Goal: Task Accomplishment & Management: Complete application form

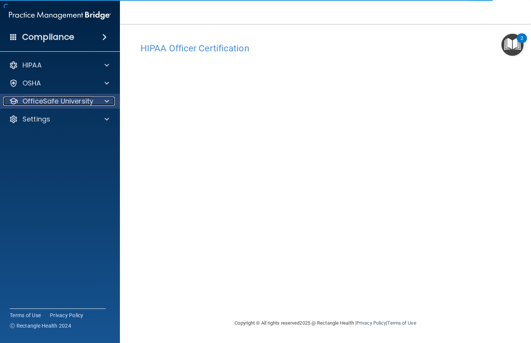
click at [85, 102] on p "OfficeSafe University" at bounding box center [57, 101] width 71 height 9
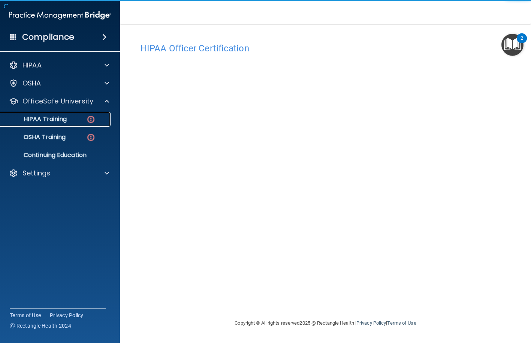
click at [75, 118] on div "HIPAA Training" at bounding box center [56, 118] width 102 height 7
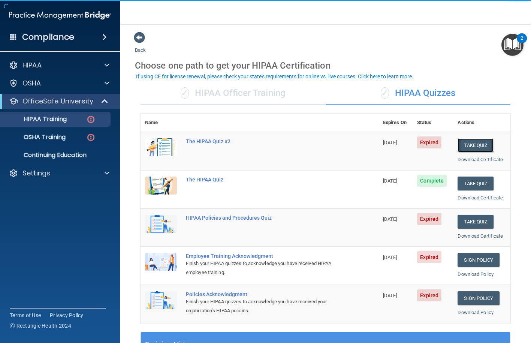
click at [467, 146] on button "Take Quiz" at bounding box center [476, 145] width 36 height 14
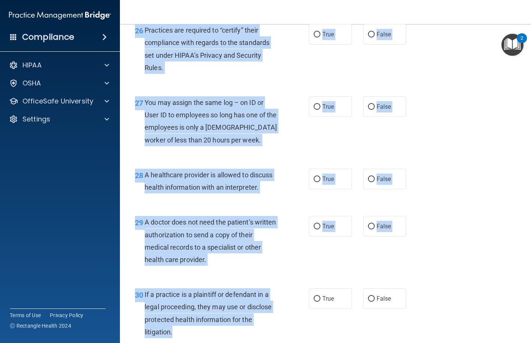
scroll to position [1875, 0]
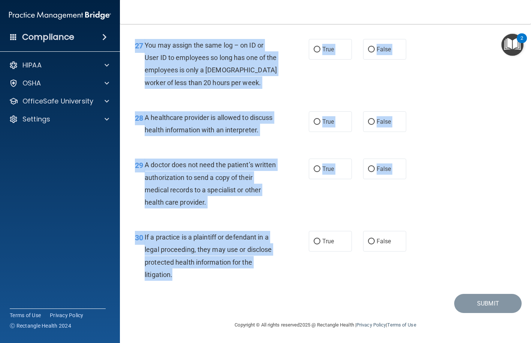
drag, startPoint x: 144, startPoint y: 62, endPoint x: 276, endPoint y: 269, distance: 245.5
copy div "L ipsumdol sitametco adipiscin el seddoeiu temp incididuntutl et dolorem aliqu …"
click at [281, 163] on div "29 A doctor does not need the patient’s written authorization to send a copy of…" at bounding box center [222, 186] width 196 height 54
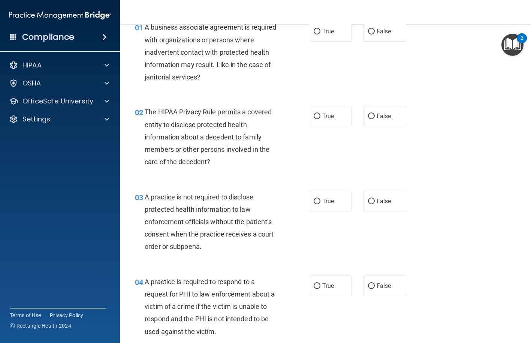
scroll to position [0, 0]
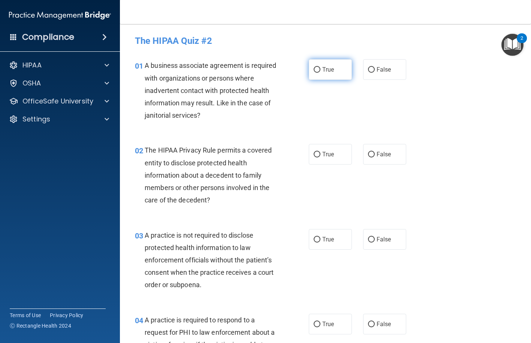
click at [323, 76] on label "True" at bounding box center [330, 69] width 43 height 21
click at [320, 73] on input "True" at bounding box center [317, 70] width 7 height 6
radio input "true"
click at [321, 142] on div "02 The HIPAA Privacy Rule permits a covered entity to disclose protected health…" at bounding box center [325, 177] width 392 height 85
click at [319, 149] on label "True" at bounding box center [330, 154] width 43 height 21
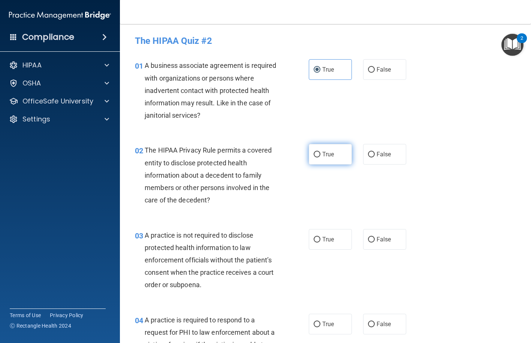
click at [319, 152] on input "True" at bounding box center [317, 155] width 7 height 6
radio input "true"
click at [377, 238] on span "False" at bounding box center [384, 239] width 15 height 7
click at [375, 238] on input "False" at bounding box center [371, 240] width 7 height 6
radio input "true"
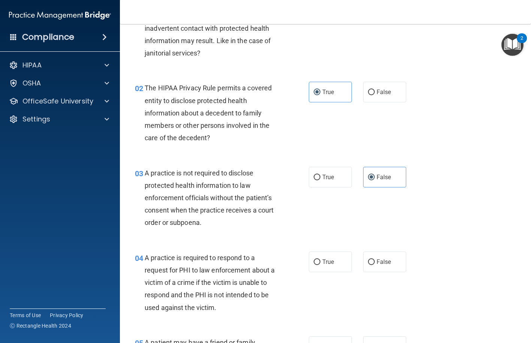
scroll to position [187, 0]
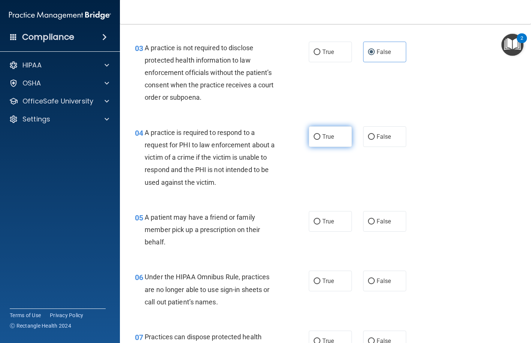
click at [322, 138] on span "True" at bounding box center [328, 136] width 12 height 7
click at [320, 138] on input "True" at bounding box center [317, 137] width 7 height 6
radio input "true"
click at [326, 220] on span "True" at bounding box center [328, 221] width 12 height 7
click at [320, 220] on input "True" at bounding box center [317, 222] width 7 height 6
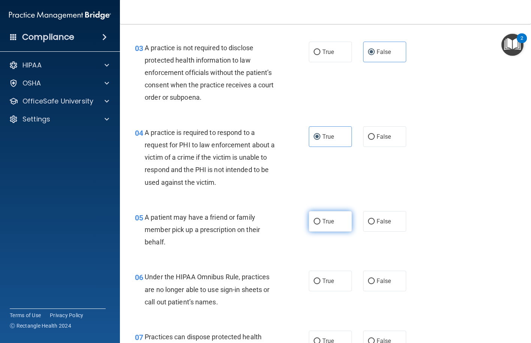
radio input "true"
drag, startPoint x: 379, startPoint y: 282, endPoint x: 378, endPoint y: 276, distance: 6.2
click at [379, 281] on span "False" at bounding box center [384, 280] width 15 height 7
click at [375, 281] on input "False" at bounding box center [371, 281] width 7 height 6
radio input "true"
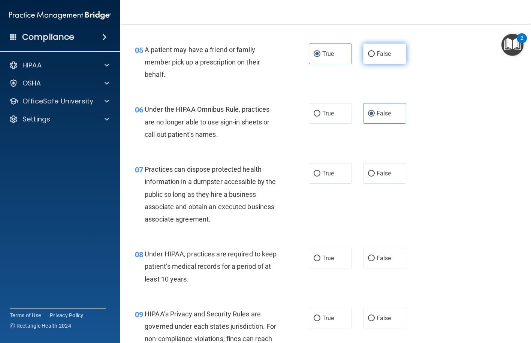
scroll to position [375, 0]
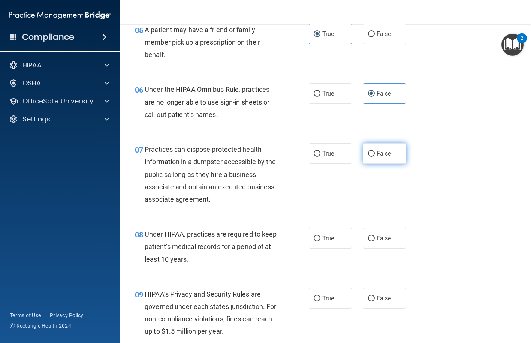
click at [378, 148] on label "False" at bounding box center [384, 153] width 43 height 21
click at [375, 151] on input "False" at bounding box center [371, 154] width 7 height 6
radio input "true"
click at [382, 239] on span "False" at bounding box center [384, 238] width 15 height 7
click at [375, 239] on input "False" at bounding box center [371, 239] width 7 height 6
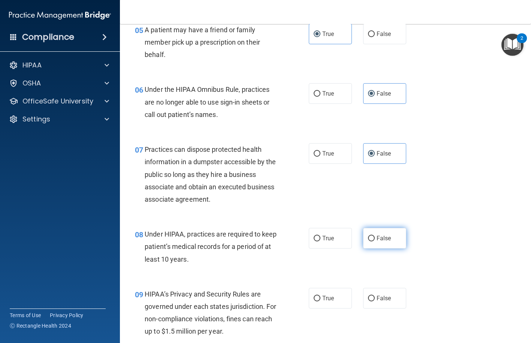
radio input "true"
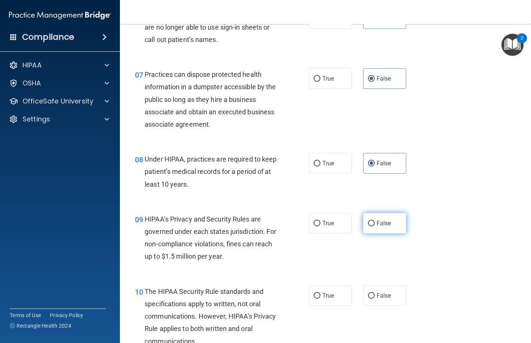
click at [379, 215] on label "False" at bounding box center [384, 223] width 43 height 21
click at [375, 221] on input "False" at bounding box center [371, 224] width 7 height 6
radio input "true"
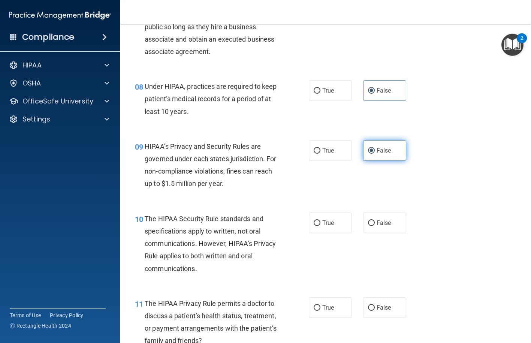
scroll to position [525, 0]
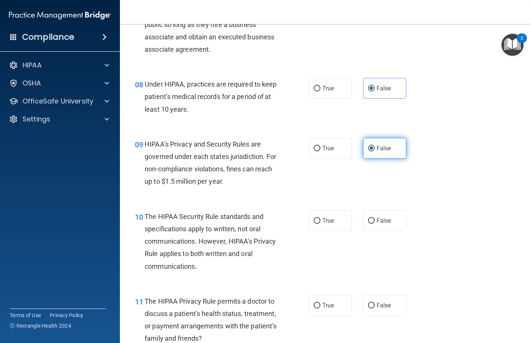
click at [379, 215] on label "False" at bounding box center [384, 220] width 43 height 21
click at [375, 218] on input "False" at bounding box center [371, 221] width 7 height 6
radio input "true"
click at [309, 154] on label "True" at bounding box center [330, 148] width 43 height 21
click at [314, 151] on input "True" at bounding box center [317, 149] width 7 height 6
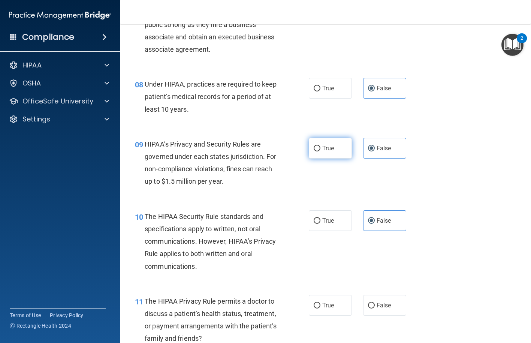
radio input "true"
radio input "false"
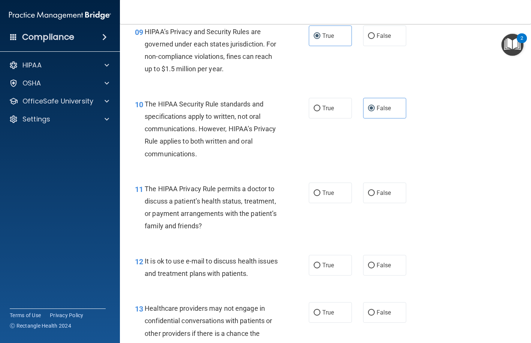
scroll to position [675, 0]
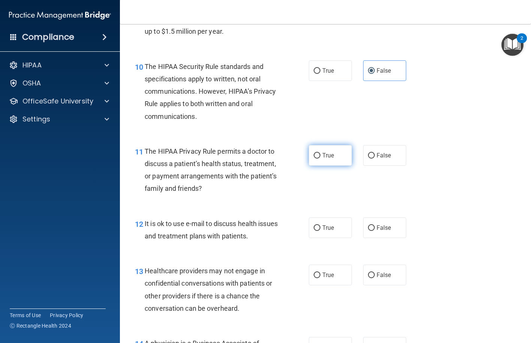
click at [323, 151] on label "True" at bounding box center [330, 155] width 43 height 21
click at [320, 153] on input "True" at bounding box center [317, 156] width 7 height 6
radio input "true"
click at [317, 235] on label "True" at bounding box center [330, 227] width 43 height 21
click at [317, 231] on input "True" at bounding box center [317, 228] width 7 height 6
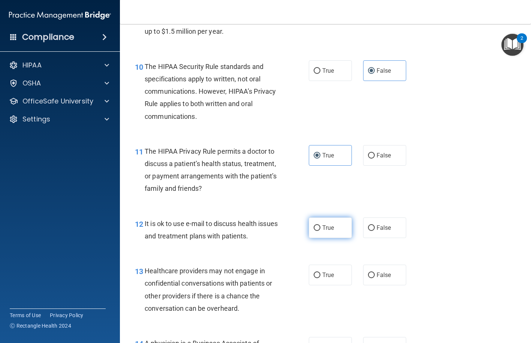
radio input "true"
click at [383, 274] on span "False" at bounding box center [384, 274] width 15 height 7
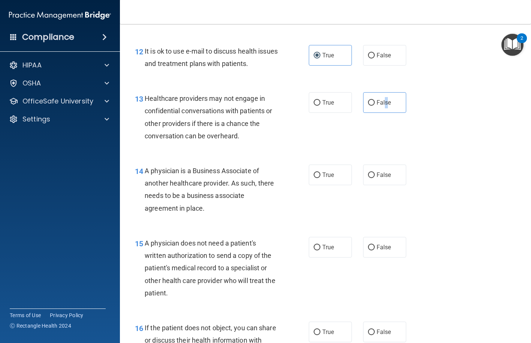
scroll to position [899, 0]
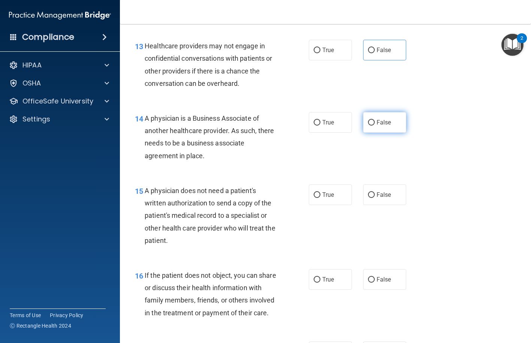
click at [379, 124] on span "False" at bounding box center [384, 122] width 15 height 7
click at [375, 124] on input "False" at bounding box center [371, 123] width 7 height 6
radio input "true"
drag, startPoint x: 323, startPoint y: 198, endPoint x: 313, endPoint y: 231, distance: 34.4
click at [323, 198] on span "True" at bounding box center [328, 194] width 12 height 7
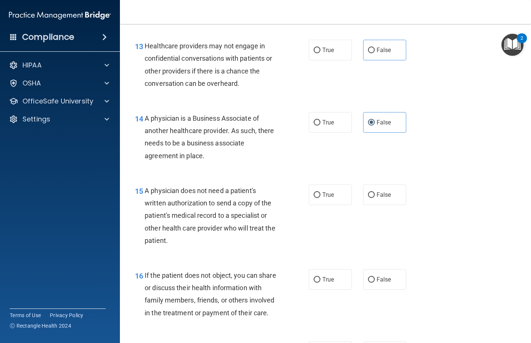
click at [320, 198] on input "True" at bounding box center [317, 195] width 7 height 6
radio input "true"
click at [326, 275] on label "True" at bounding box center [330, 279] width 43 height 21
click at [320, 277] on input "True" at bounding box center [317, 280] width 7 height 6
radio input "true"
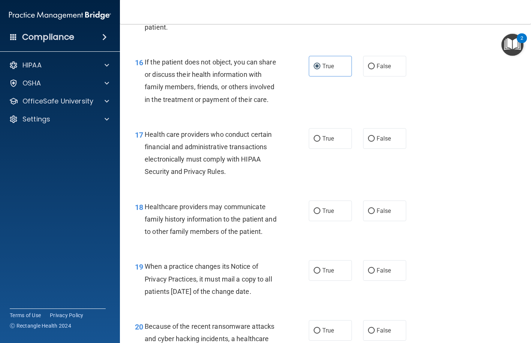
scroll to position [1162, 0]
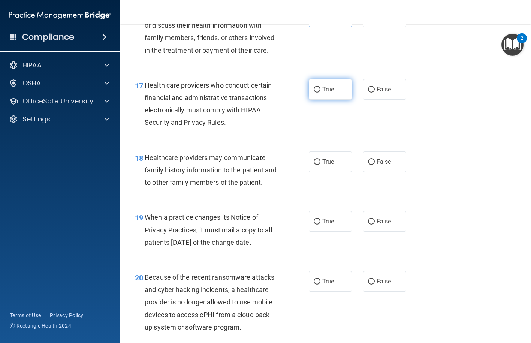
click at [324, 100] on label "True" at bounding box center [330, 89] width 43 height 21
click at [320, 93] on input "True" at bounding box center [317, 90] width 7 height 6
radio input "true"
drag, startPoint x: 316, startPoint y: 163, endPoint x: 316, endPoint y: 176, distance: 12.4
click at [316, 164] on label "True" at bounding box center [330, 161] width 43 height 21
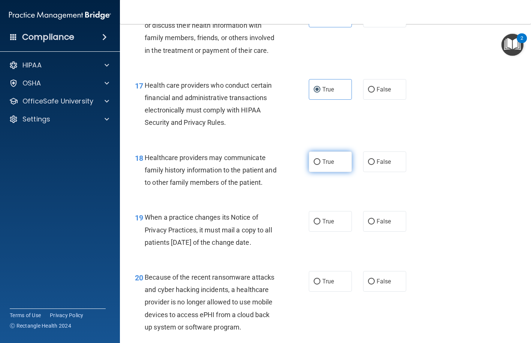
click at [316, 164] on input "True" at bounding box center [317, 162] width 7 height 6
radio input "true"
click at [371, 232] on label "False" at bounding box center [384, 221] width 43 height 21
click at [371, 224] on input "False" at bounding box center [371, 222] width 7 height 6
radio input "true"
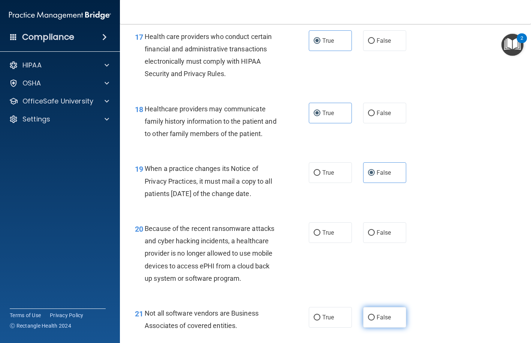
scroll to position [1349, 0]
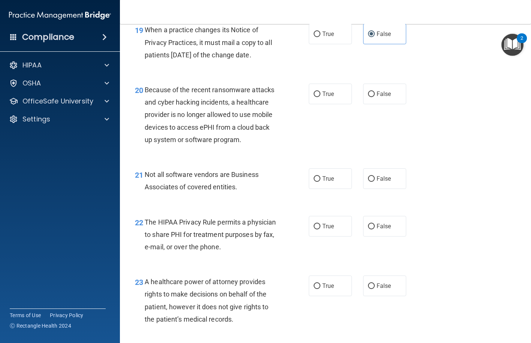
click at [353, 104] on div "True False" at bounding box center [361, 94] width 104 height 21
click at [371, 97] on input "False" at bounding box center [371, 94] width 7 height 6
radio input "true"
click at [319, 189] on label "True" at bounding box center [330, 178] width 43 height 21
click at [319, 182] on input "True" at bounding box center [317, 179] width 7 height 6
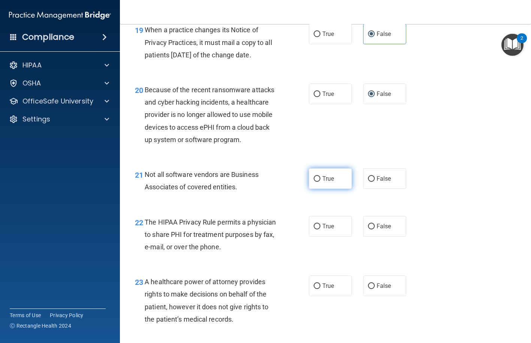
radio input "true"
click at [311, 236] on label "True" at bounding box center [330, 226] width 43 height 21
click at [314, 229] on input "True" at bounding box center [317, 227] width 7 height 6
radio input "true"
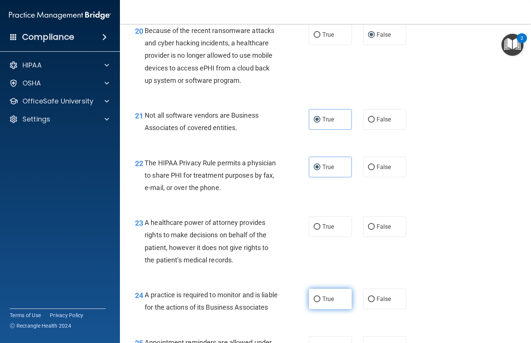
scroll to position [1499, 0]
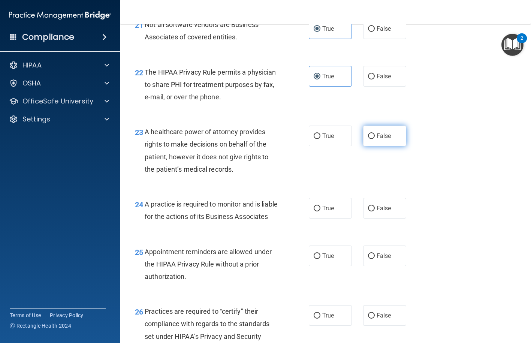
click at [364, 146] on label "False" at bounding box center [384, 136] width 43 height 21
click at [368, 139] on input "False" at bounding box center [371, 136] width 7 height 6
radio input "true"
click at [337, 218] on label "True" at bounding box center [330, 208] width 43 height 21
click at [320, 211] on input "True" at bounding box center [317, 209] width 7 height 6
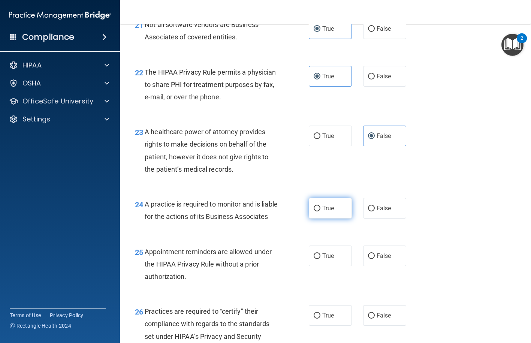
radio input "true"
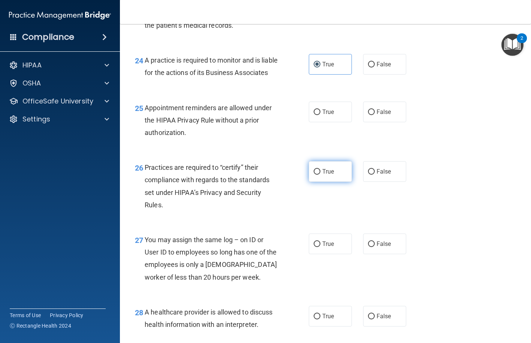
scroll to position [1649, 0]
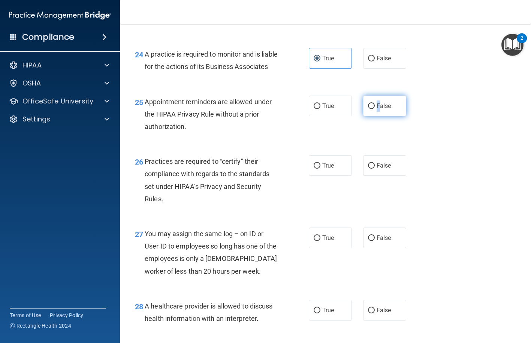
drag, startPoint x: 375, startPoint y: 138, endPoint x: 376, endPoint y: 142, distance: 4.2
click at [375, 116] on label "False" at bounding box center [384, 106] width 43 height 21
click at [368, 169] on input "False" at bounding box center [371, 166] width 7 height 6
radio input "true"
click at [331, 109] on span "True" at bounding box center [328, 105] width 12 height 7
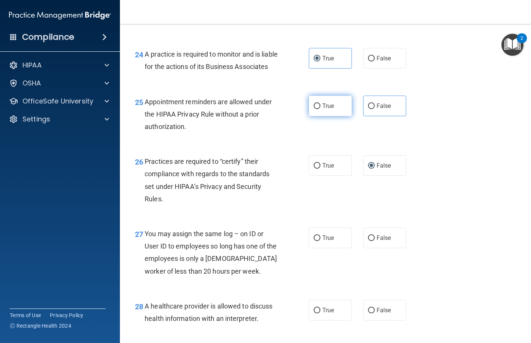
click at [320, 109] on input "True" at bounding box center [317, 106] width 7 height 6
radio input "true"
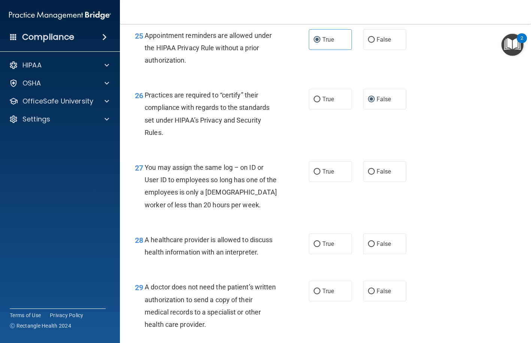
scroll to position [1724, 0]
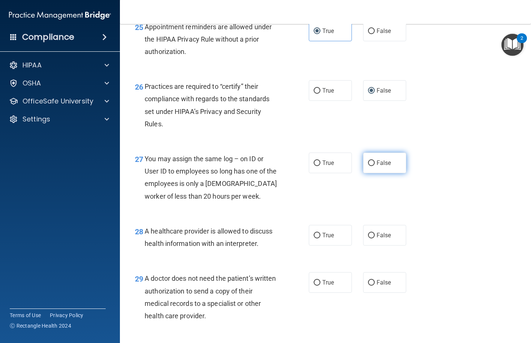
click at [377, 166] on span "False" at bounding box center [384, 162] width 15 height 7
click at [375, 166] on input "False" at bounding box center [371, 163] width 7 height 6
radio input "true"
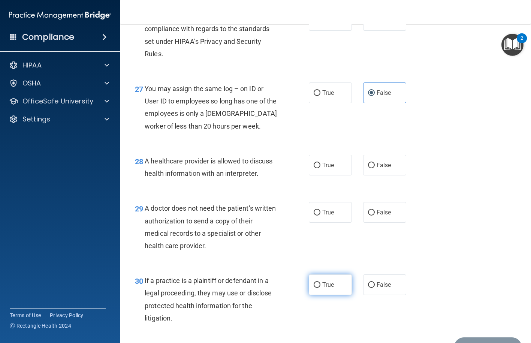
scroll to position [1875, 0]
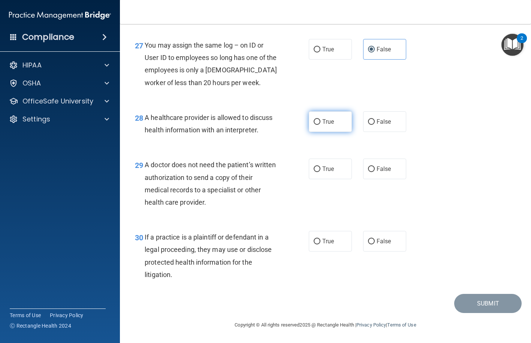
click at [323, 123] on span "True" at bounding box center [328, 121] width 12 height 7
click at [320, 123] on input "True" at bounding box center [317, 122] width 7 height 6
radio input "true"
click at [326, 171] on span "True" at bounding box center [328, 168] width 12 height 7
click at [320, 171] on input "True" at bounding box center [317, 169] width 7 height 6
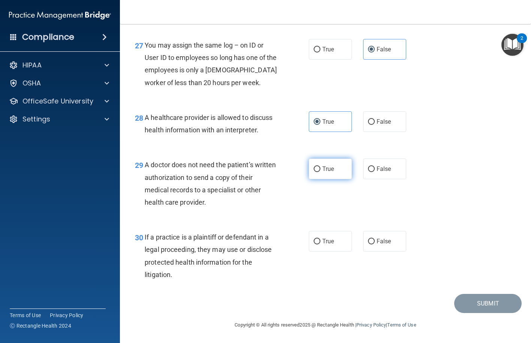
radio input "true"
click at [309, 247] on label "True" at bounding box center [330, 241] width 43 height 21
click at [314, 244] on input "True" at bounding box center [317, 242] width 7 height 6
radio input "true"
click at [416, 319] on div "Copyright © All rights reserved 2025 @ Rectangle Health | Privacy Policy | Term…" at bounding box center [326, 325] width 274 height 24
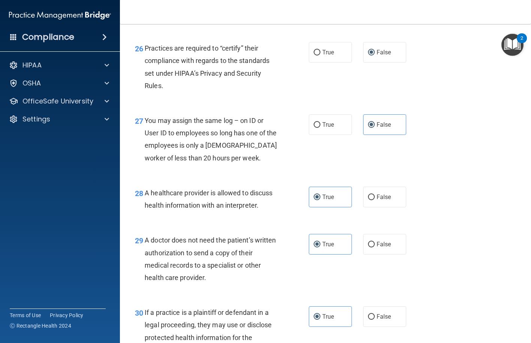
scroll to position [1725, 0]
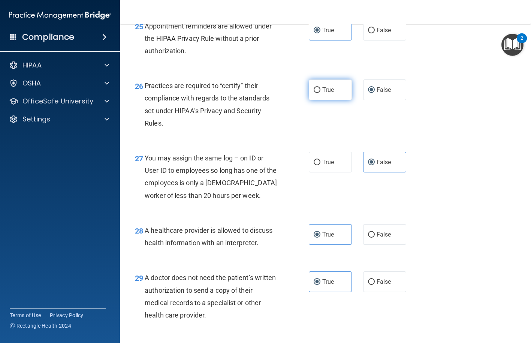
click at [335, 100] on label "True" at bounding box center [330, 89] width 43 height 21
click at [320, 93] on input "True" at bounding box center [317, 90] width 7 height 6
radio input "true"
click at [385, 93] on span "False" at bounding box center [384, 89] width 15 height 7
click at [375, 93] on input "False" at bounding box center [371, 90] width 7 height 6
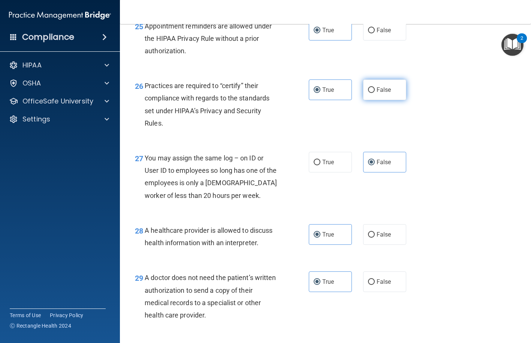
radio input "true"
radio input "false"
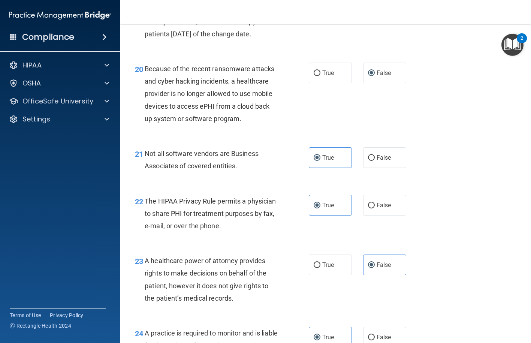
scroll to position [1350, 0]
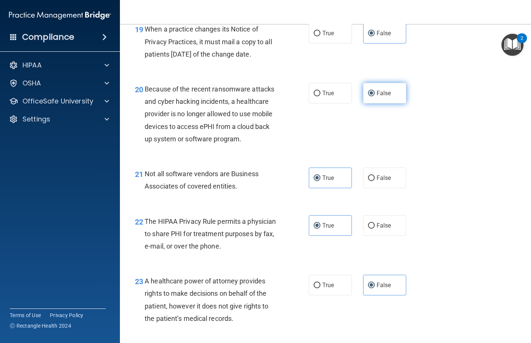
click at [381, 97] on span "False" at bounding box center [384, 93] width 15 height 7
click at [375, 96] on input "False" at bounding box center [371, 94] width 7 height 6
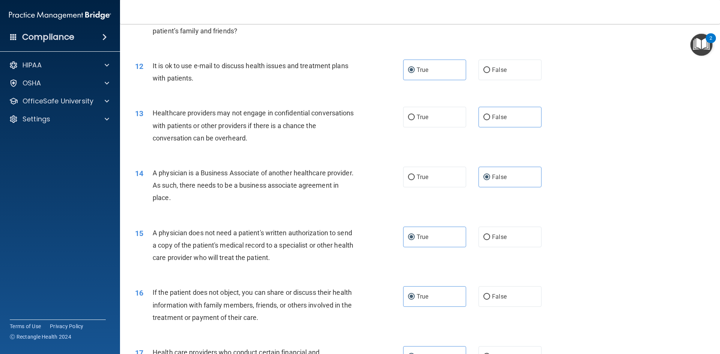
scroll to position [603, 0]
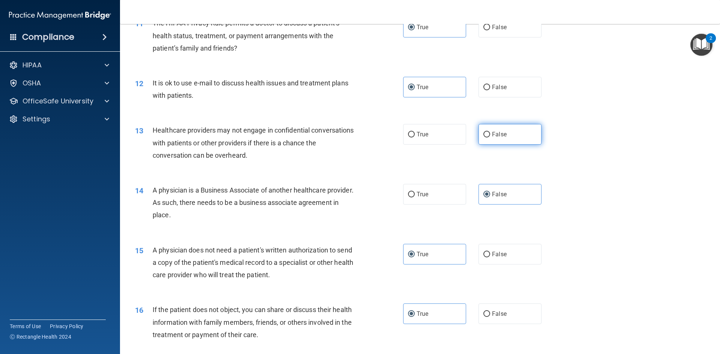
click at [505, 135] on label "False" at bounding box center [509, 134] width 63 height 21
click at [490, 135] on input "False" at bounding box center [486, 135] width 7 height 6
radio input "true"
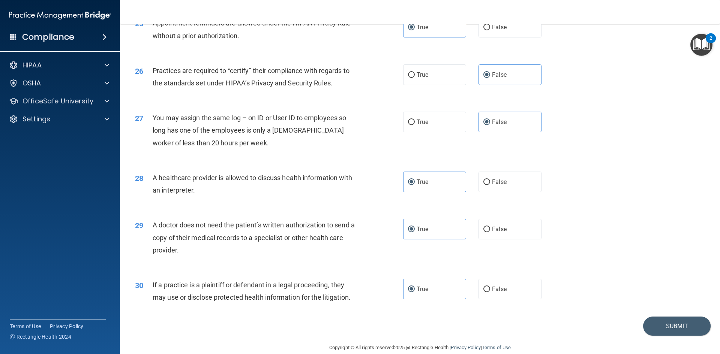
scroll to position [1390, 0]
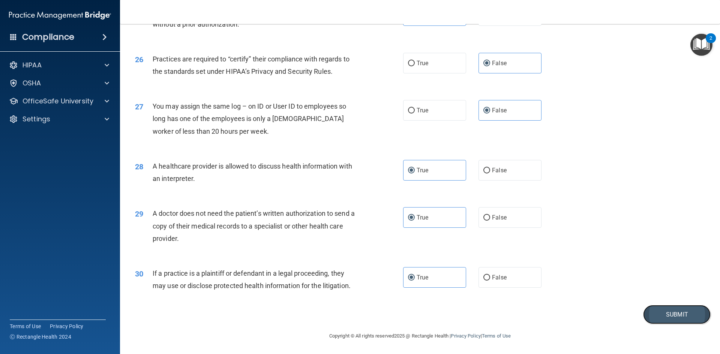
click at [531, 314] on button "Submit" at bounding box center [676, 314] width 67 height 19
click at [531, 320] on button "Submit" at bounding box center [676, 314] width 67 height 19
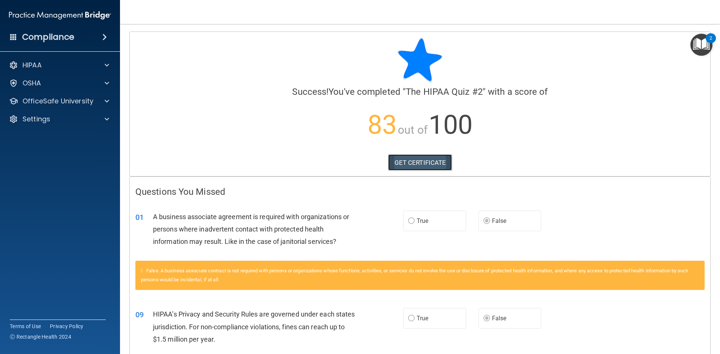
click at [434, 166] on link "GET CERTIFICATE" at bounding box center [420, 162] width 64 height 16
click at [68, 100] on p "OfficeSafe University" at bounding box center [57, 101] width 71 height 9
click at [51, 127] on ul "HIPAA Training OSHA Training Continuing Education" at bounding box center [61, 136] width 136 height 54
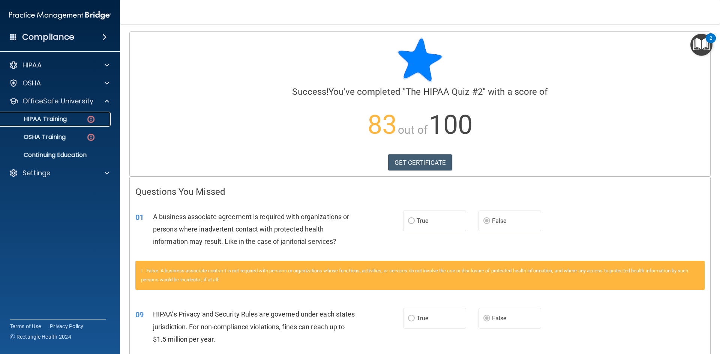
click at [51, 123] on p "HIPAA Training" at bounding box center [36, 118] width 62 height 7
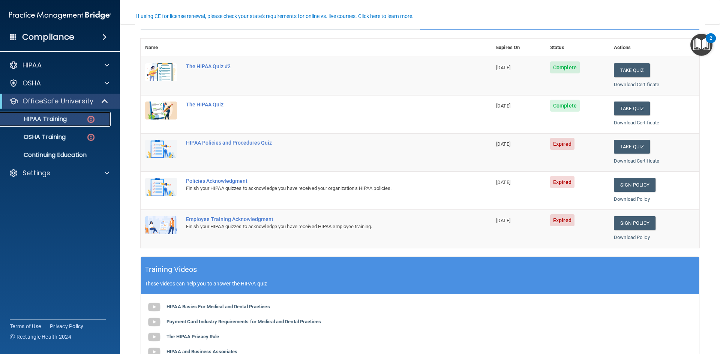
scroll to position [37, 0]
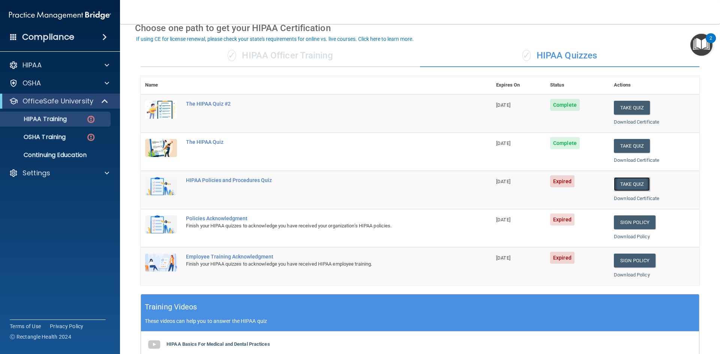
click at [531, 186] on button "Take Quiz" at bounding box center [632, 184] width 36 height 14
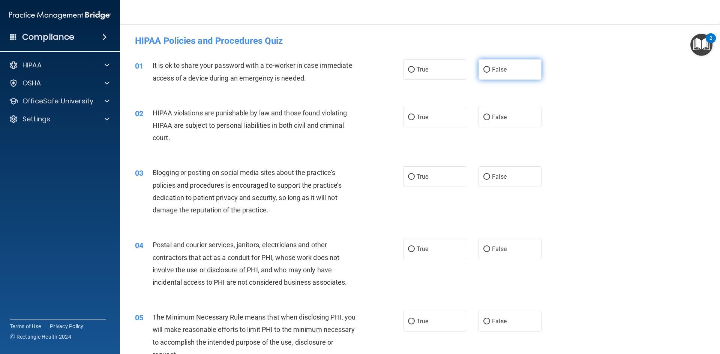
click at [484, 69] on input "False" at bounding box center [486, 70] width 7 height 6
radio input "true"
click at [438, 115] on label "True" at bounding box center [434, 117] width 63 height 21
click at [415, 115] on input "True" at bounding box center [411, 118] width 7 height 6
radio input "true"
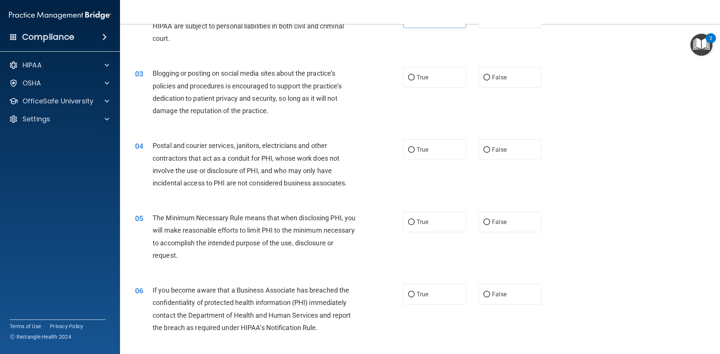
scroll to position [112, 0]
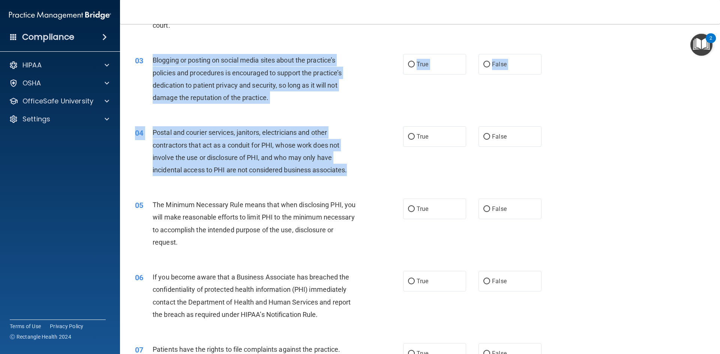
drag, startPoint x: 153, startPoint y: 58, endPoint x: 349, endPoint y: 178, distance: 229.6
copy div "Blogging or posting on social media sites about the practice’s policies and pro…"
click at [500, 64] on span "False" at bounding box center [499, 64] width 15 height 7
click at [490, 64] on input "False" at bounding box center [486, 65] width 7 height 6
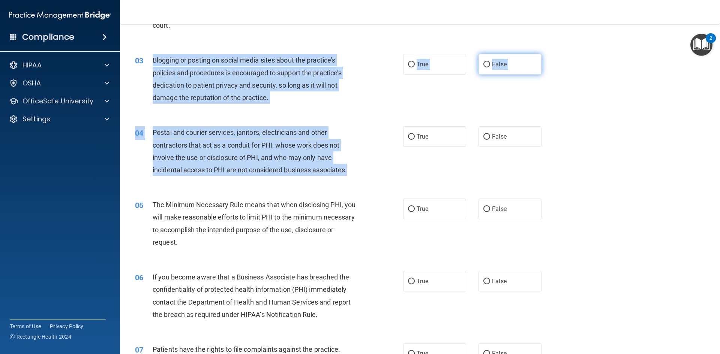
radio input "true"
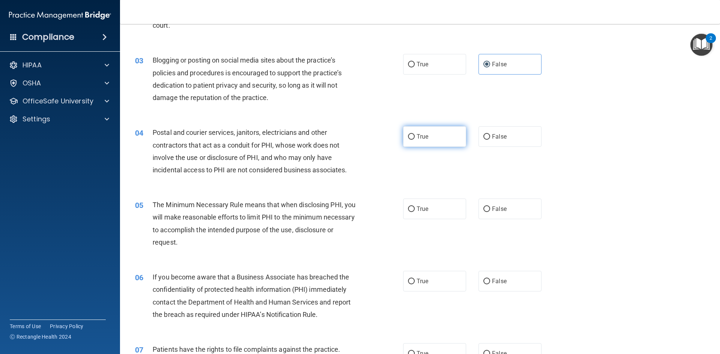
click at [423, 140] on label "True" at bounding box center [434, 136] width 63 height 21
click at [415, 140] on input "True" at bounding box center [411, 137] width 7 height 6
radio input "true"
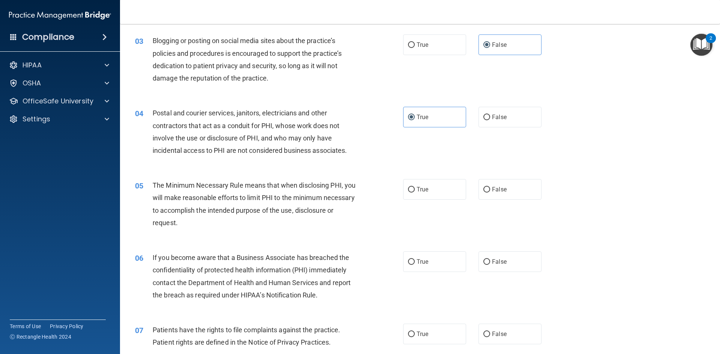
scroll to position [150, 0]
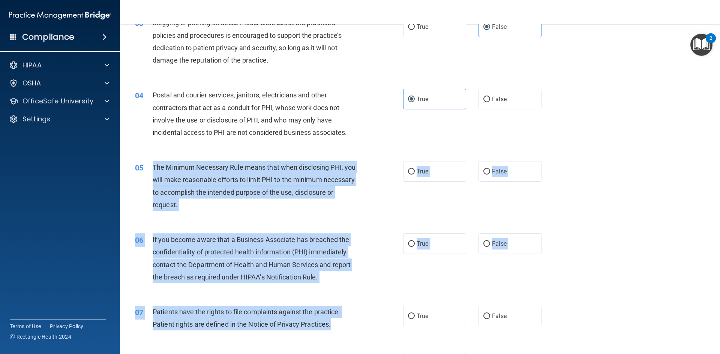
drag, startPoint x: 153, startPoint y: 168, endPoint x: 357, endPoint y: 322, distance: 255.6
copy div "The Minimum Necessary Rule means that when disclosing PHI, you will make reason…"
click at [437, 169] on label "True" at bounding box center [434, 171] width 63 height 21
click at [415, 169] on input "True" at bounding box center [411, 172] width 7 height 6
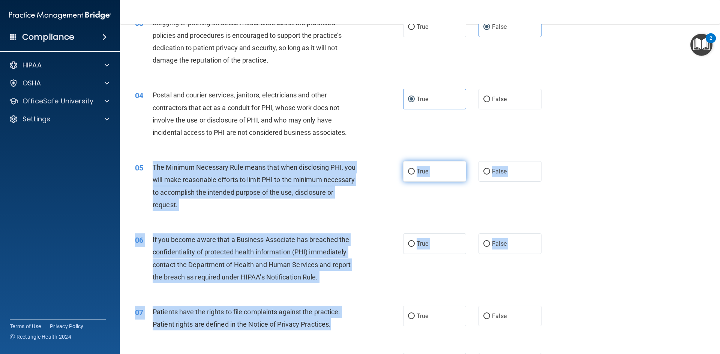
radio input "true"
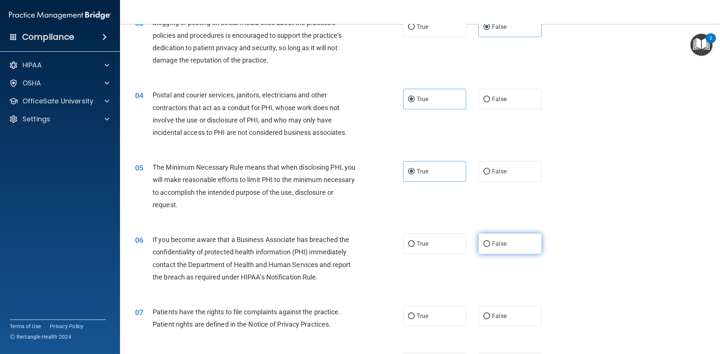
click at [494, 246] on span "False" at bounding box center [499, 243] width 15 height 7
click at [490, 246] on input "False" at bounding box center [486, 244] width 7 height 6
radio input "true"
click at [435, 317] on label "True" at bounding box center [434, 316] width 63 height 21
click at [415, 317] on input "True" at bounding box center [411, 317] width 7 height 6
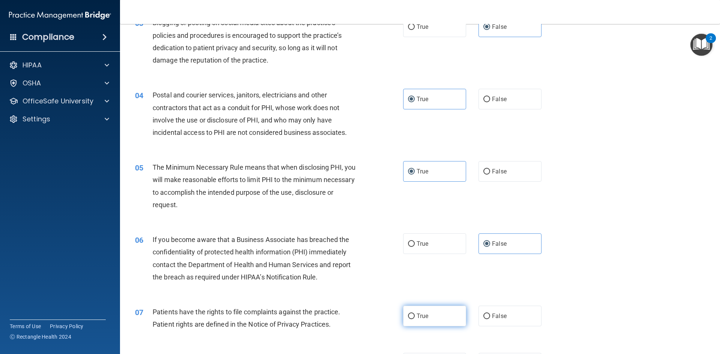
radio input "true"
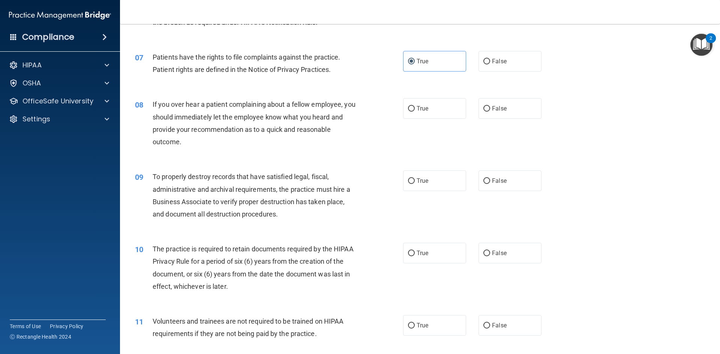
scroll to position [450, 0]
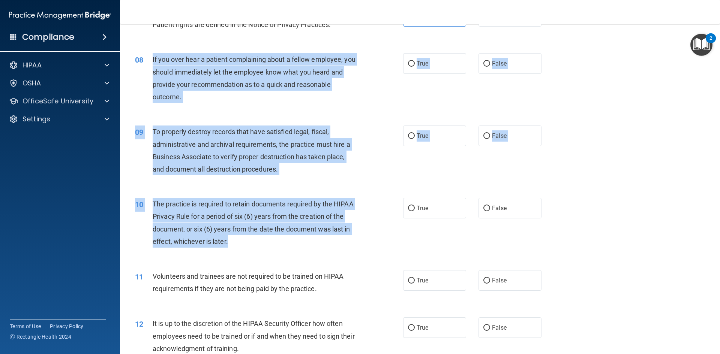
drag, startPoint x: 153, startPoint y: 57, endPoint x: 359, endPoint y: 245, distance: 278.6
copy div "If you over hear a patient complaining about a fellow employee, you should imme…"
click at [495, 62] on span "False" at bounding box center [499, 63] width 15 height 7
click at [490, 62] on input "False" at bounding box center [486, 64] width 7 height 6
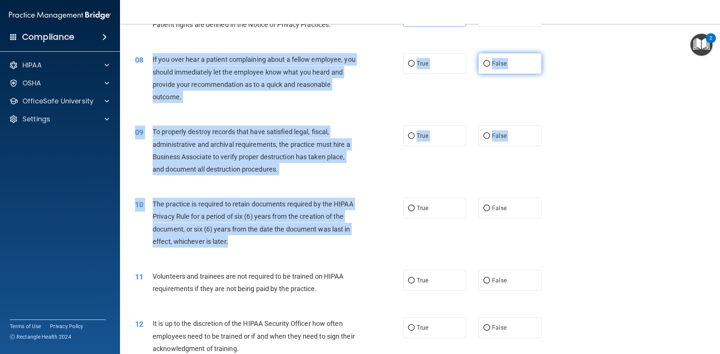
radio input "true"
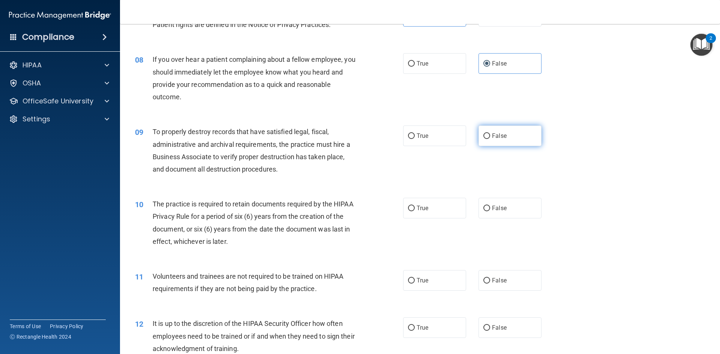
click at [511, 138] on label "False" at bounding box center [509, 136] width 63 height 21
click at [490, 138] on input "False" at bounding box center [486, 136] width 7 height 6
radio input "true"
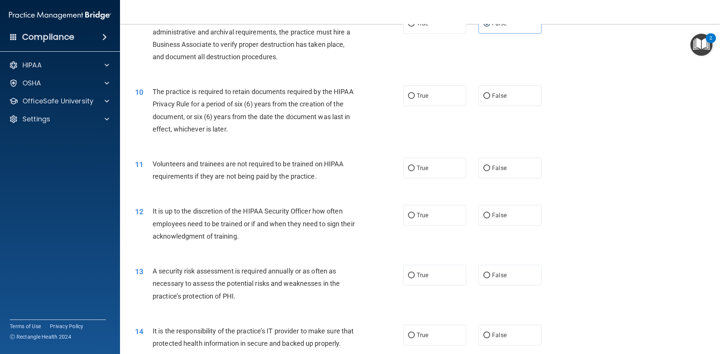
scroll to position [600, 0]
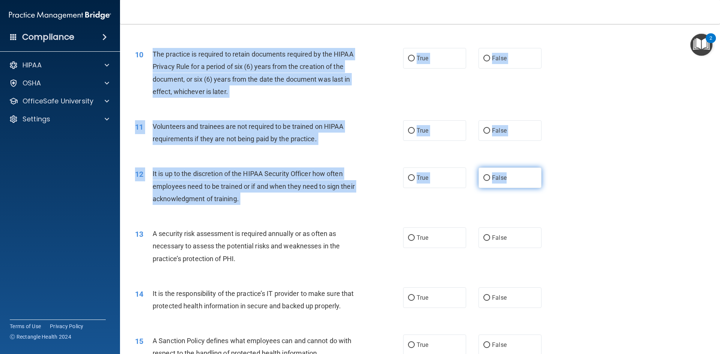
drag, startPoint x: 153, startPoint y: 52, endPoint x: 534, endPoint y: 185, distance: 403.3
click at [531, 185] on div "01 It is ok to share your password with a co-worker in case immediate access of…" at bounding box center [419, 335] width 581 height 1770
copy div "The practice is required to retain documents required by the HIPAA Privacy Rule…"
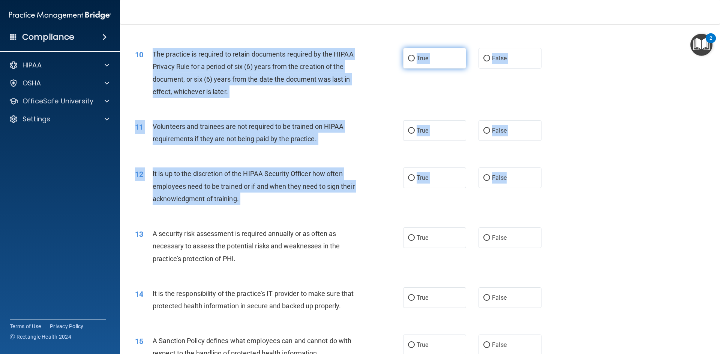
click at [429, 61] on label "True" at bounding box center [434, 58] width 63 height 21
click at [415, 61] on input "True" at bounding box center [411, 59] width 7 height 6
radio input "true"
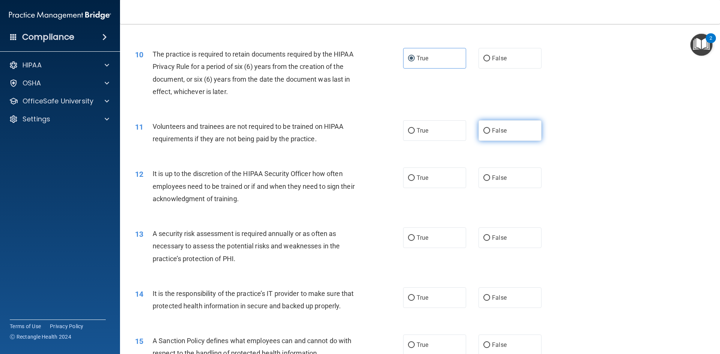
click at [479, 135] on label "False" at bounding box center [509, 130] width 63 height 21
click at [483, 134] on input "False" at bounding box center [486, 131] width 7 height 6
radio input "true"
click at [483, 177] on input "False" at bounding box center [486, 178] width 7 height 6
radio input "true"
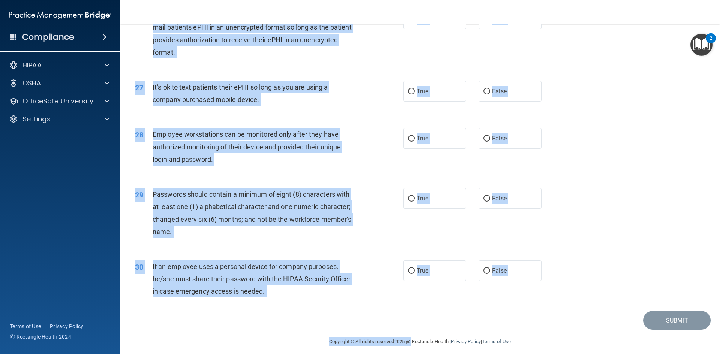
scroll to position [1527, 0]
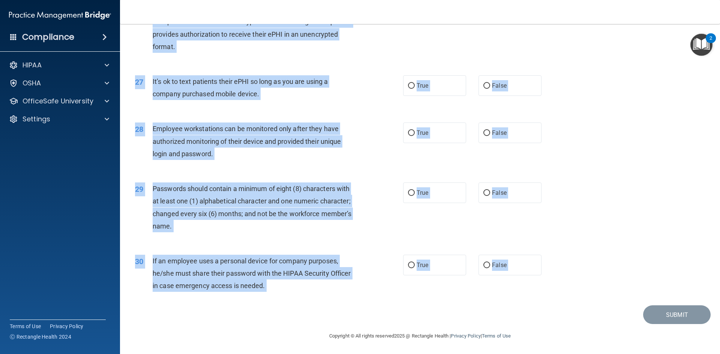
drag, startPoint x: 153, startPoint y: 121, endPoint x: 407, endPoint y: 307, distance: 315.3
copy main "L ipsumdol sita consectetu ad elitsedd eiusmodt in ut labor et doloremag al eni…"
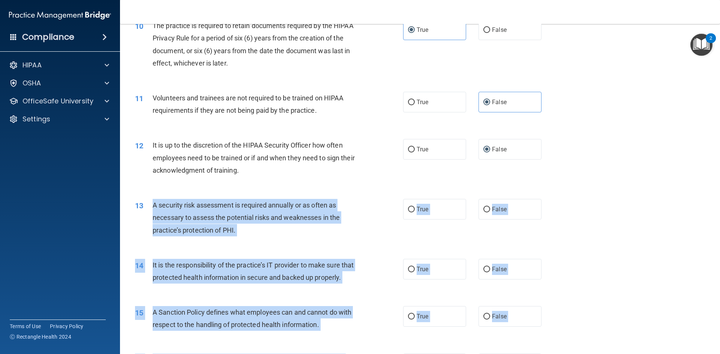
scroll to position [628, 0]
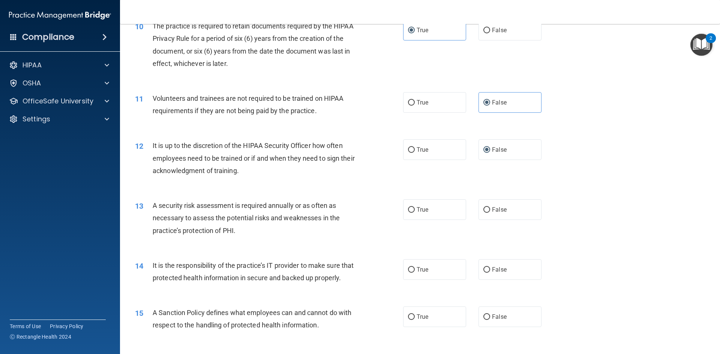
click at [531, 167] on div "12 It is up to the discretion of the HIPAA Security Officer how often employees…" at bounding box center [419, 160] width 581 height 60
click at [416, 104] on span "True" at bounding box center [422, 102] width 12 height 7
click at [415, 104] on input "True" at bounding box center [411, 103] width 7 height 6
radio input "true"
click at [494, 103] on span "False" at bounding box center [499, 102] width 15 height 7
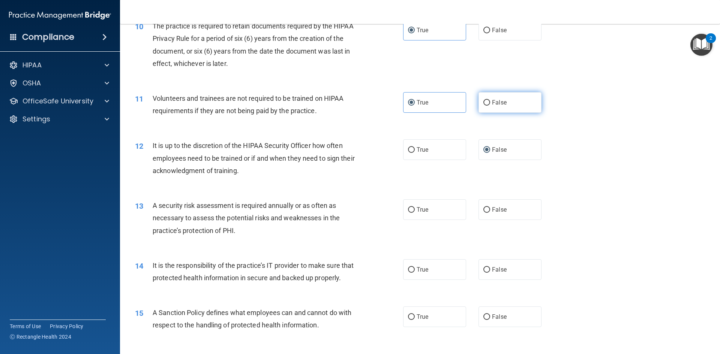
click at [490, 103] on input "False" at bounding box center [486, 103] width 7 height 6
radio input "true"
radio input "false"
click at [423, 211] on span "True" at bounding box center [422, 209] width 12 height 7
click at [415, 211] on input "True" at bounding box center [411, 210] width 7 height 6
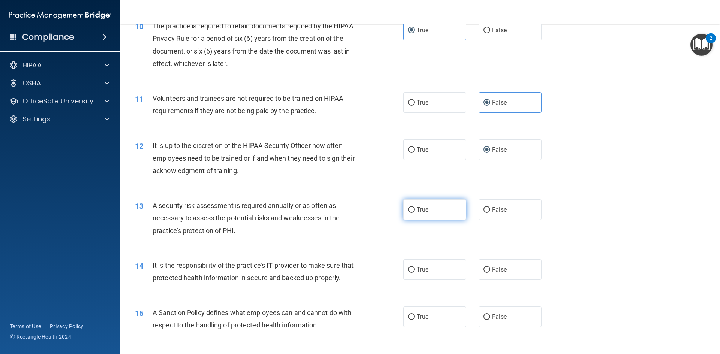
radio input "true"
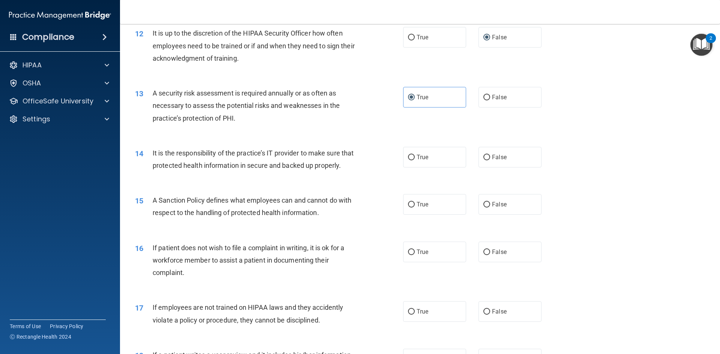
scroll to position [778, 0]
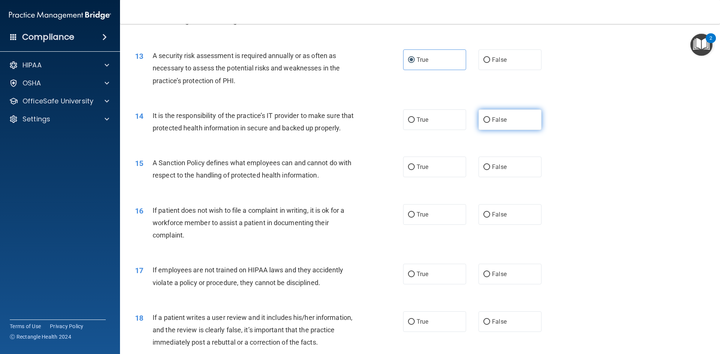
click at [492, 121] on span "False" at bounding box center [499, 119] width 15 height 7
click at [490, 121] on input "False" at bounding box center [486, 120] width 7 height 6
radio input "true"
click at [437, 177] on label "True" at bounding box center [434, 167] width 63 height 21
click at [415, 170] on input "True" at bounding box center [411, 168] width 7 height 6
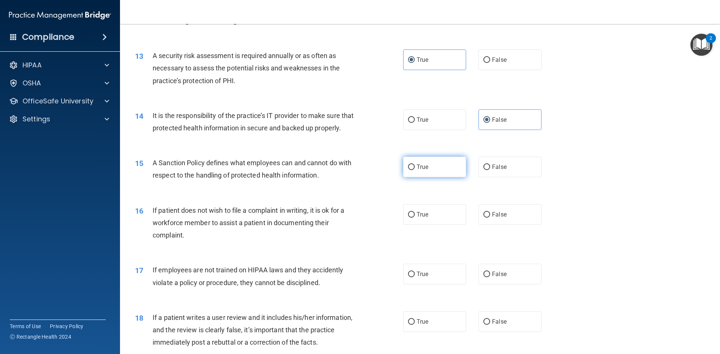
radio input "true"
click at [428, 225] on label "True" at bounding box center [434, 214] width 63 height 21
click at [415, 218] on input "True" at bounding box center [411, 215] width 7 height 6
radio input "true"
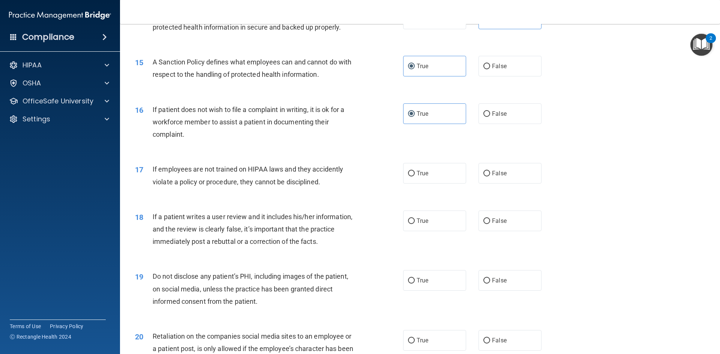
scroll to position [890, 0]
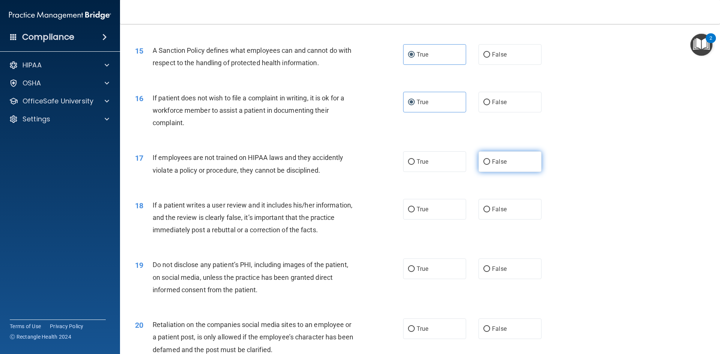
click at [499, 165] on span "False" at bounding box center [499, 161] width 15 height 7
click at [490, 165] on input "False" at bounding box center [486, 162] width 7 height 6
radio input "true"
click at [501, 218] on label "False" at bounding box center [509, 209] width 63 height 21
click at [490, 212] on input "False" at bounding box center [486, 210] width 7 height 6
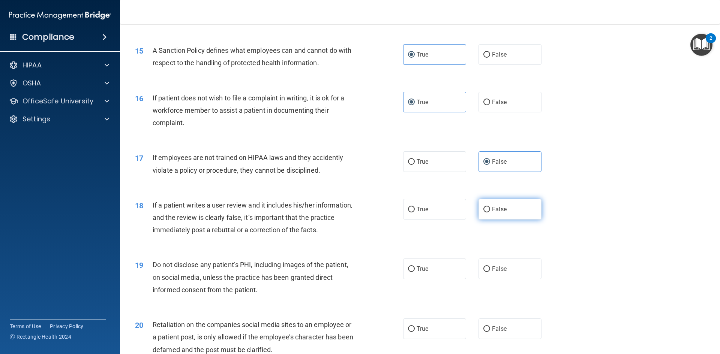
radio input "true"
click at [431, 279] on label "True" at bounding box center [434, 269] width 63 height 21
click at [415, 272] on input "True" at bounding box center [411, 269] width 7 height 6
radio input "true"
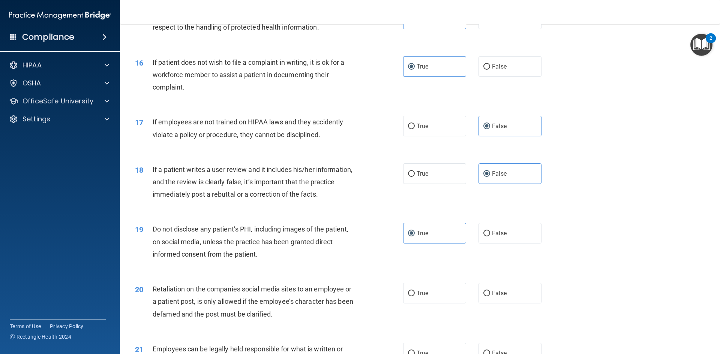
scroll to position [1077, 0]
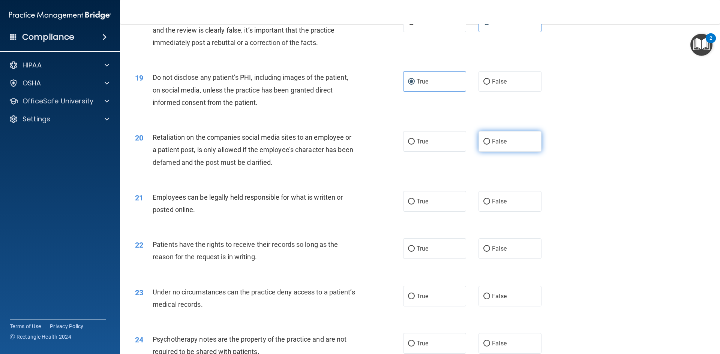
click at [500, 145] on span "False" at bounding box center [499, 141] width 15 height 7
click at [490, 145] on input "False" at bounding box center [486, 142] width 7 height 6
radio input "true"
click at [421, 212] on label "True" at bounding box center [434, 201] width 63 height 21
click at [415, 205] on input "True" at bounding box center [411, 202] width 7 height 6
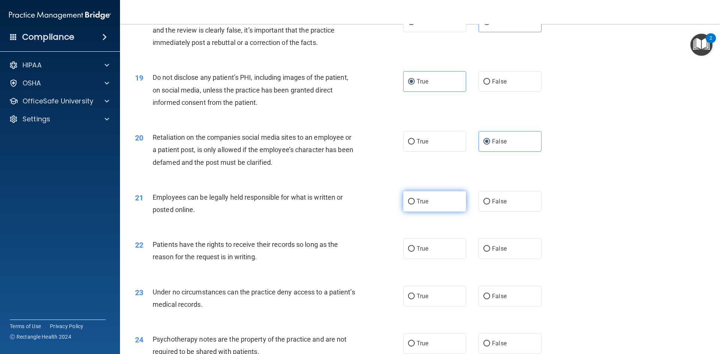
radio input "true"
click at [496, 253] on label "False" at bounding box center [509, 248] width 63 height 21
click at [490, 252] on input "False" at bounding box center [486, 249] width 7 height 6
radio input "true"
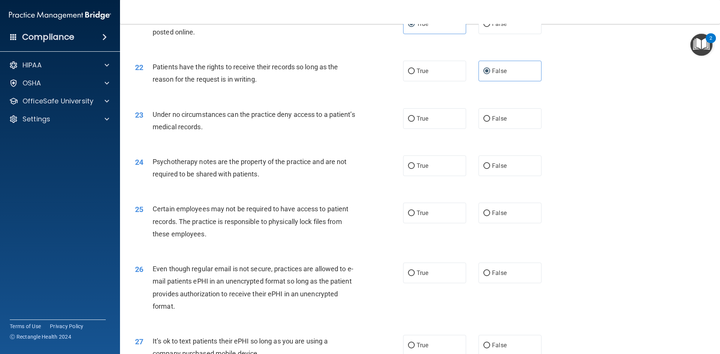
scroll to position [1265, 0]
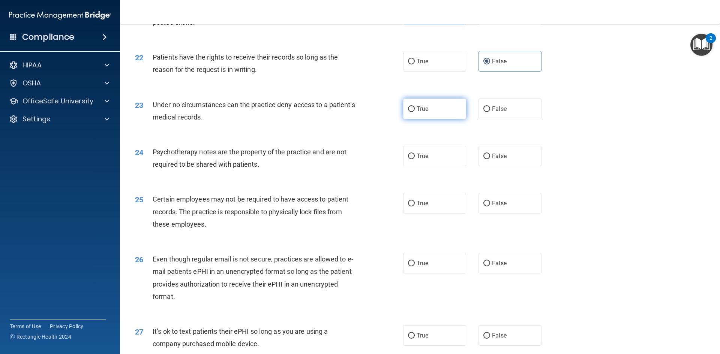
click at [462, 119] on label "True" at bounding box center [434, 109] width 63 height 21
click at [415, 112] on input "True" at bounding box center [411, 109] width 7 height 6
radio input "true"
click at [514, 119] on label "False" at bounding box center [509, 109] width 63 height 21
click at [490, 112] on input "False" at bounding box center [486, 109] width 7 height 6
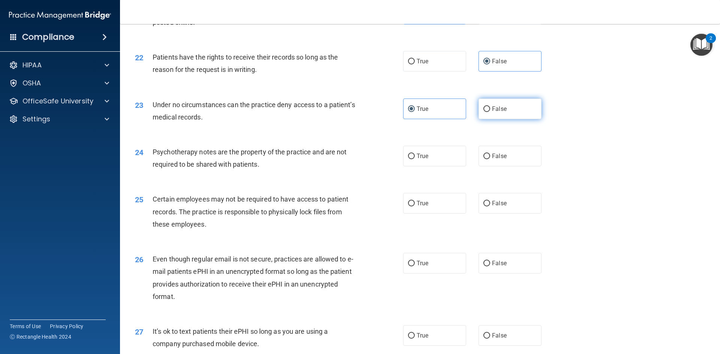
radio input "true"
radio input "false"
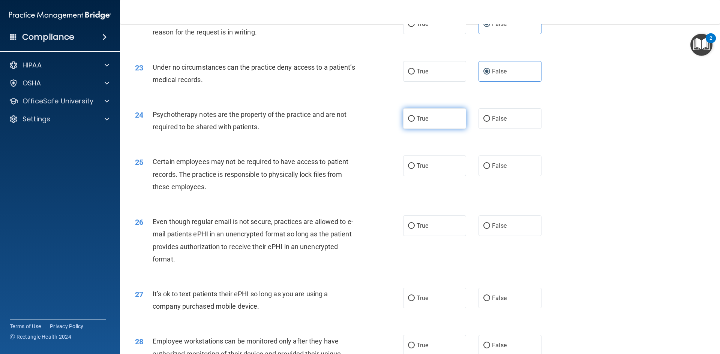
click at [446, 129] on label "True" at bounding box center [434, 118] width 63 height 21
click at [415, 122] on input "True" at bounding box center [411, 119] width 7 height 6
radio input "true"
click at [439, 176] on label "True" at bounding box center [434, 166] width 63 height 21
click at [415, 169] on input "True" at bounding box center [411, 166] width 7 height 6
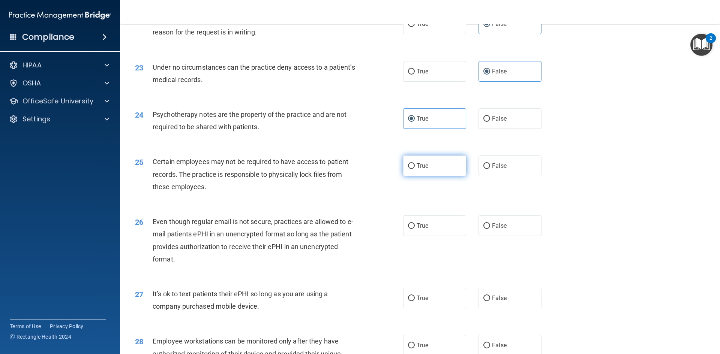
radio input "true"
click at [437, 236] on label "True" at bounding box center [434, 225] width 63 height 21
click at [415, 229] on input "True" at bounding box center [411, 226] width 7 height 6
radio input "true"
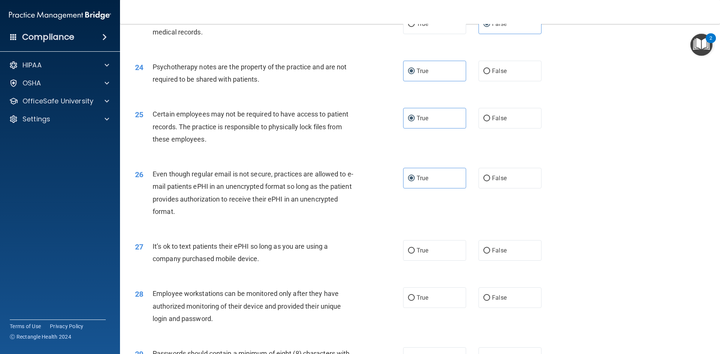
scroll to position [1490, 0]
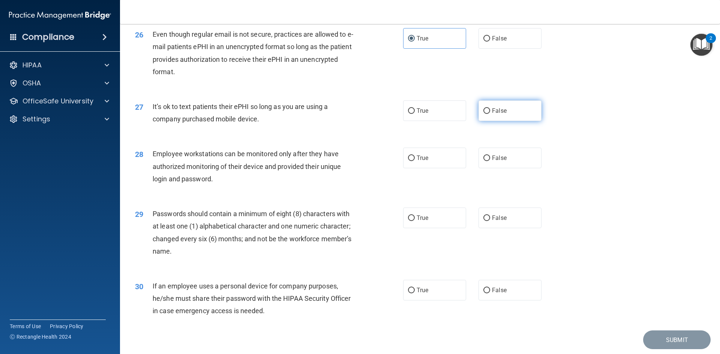
click at [492, 121] on label "False" at bounding box center [509, 110] width 63 height 21
click at [490, 114] on input "False" at bounding box center [486, 111] width 7 height 6
radio input "true"
click at [497, 167] on label "False" at bounding box center [509, 158] width 63 height 21
click at [490, 161] on input "False" at bounding box center [486, 159] width 7 height 6
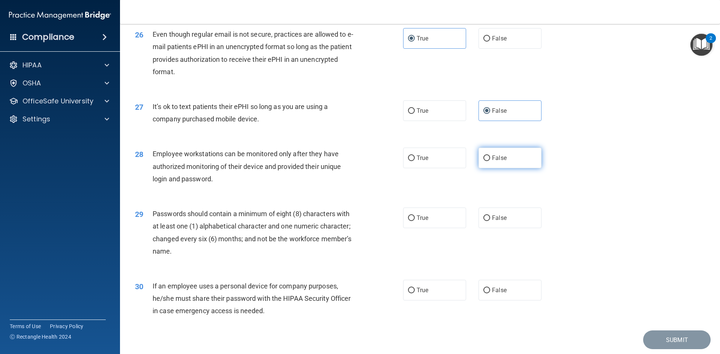
radio input "true"
click at [441, 228] on label "True" at bounding box center [434, 218] width 63 height 21
click at [415, 221] on input "True" at bounding box center [411, 218] width 7 height 6
radio input "true"
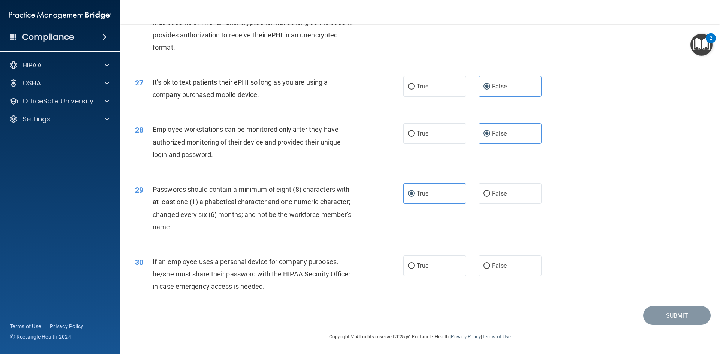
scroll to position [1527, 0]
click at [509, 256] on label "False" at bounding box center [509, 265] width 63 height 21
click at [490, 263] on input "False" at bounding box center [486, 266] width 7 height 6
radio input "true"
click at [531, 313] on button "Submit" at bounding box center [676, 314] width 67 height 19
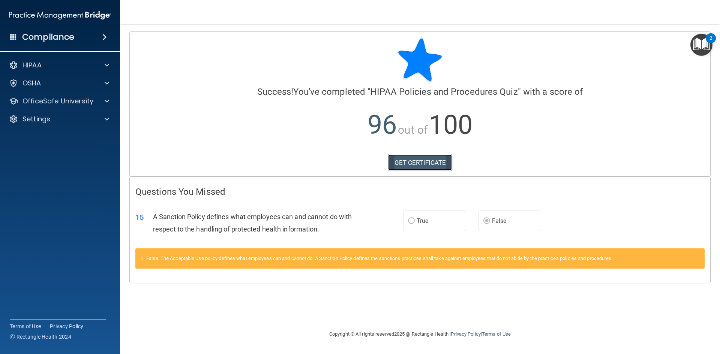
click at [420, 162] on link "GET CERTIFICATE" at bounding box center [420, 162] width 64 height 16
click at [87, 103] on p "OfficeSafe University" at bounding box center [57, 101] width 71 height 9
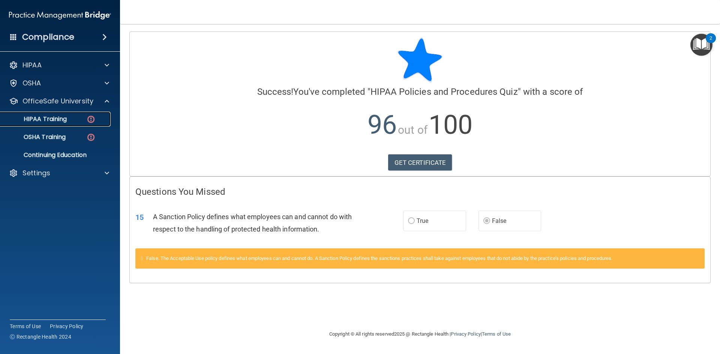
click at [55, 118] on p "HIPAA Training" at bounding box center [36, 118] width 62 height 7
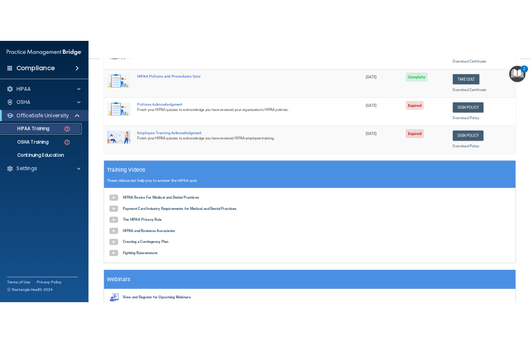
scroll to position [60, 0]
